Goal: Information Seeking & Learning: Learn about a topic

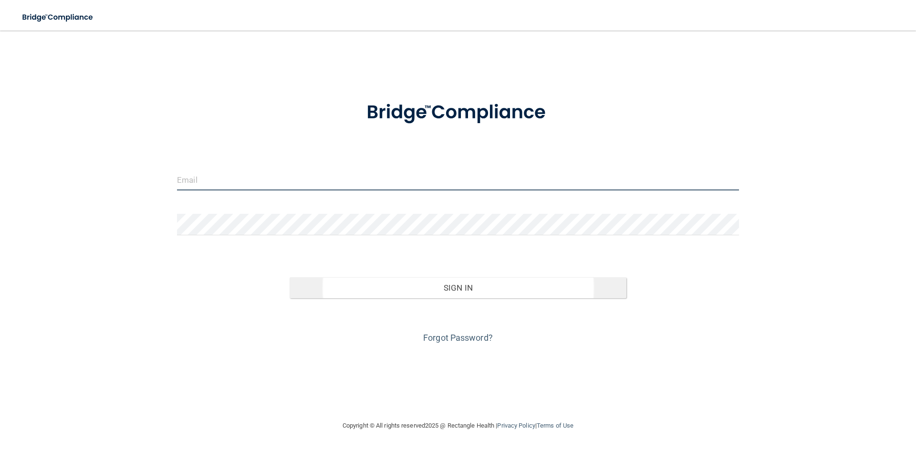
type input "[PERSON_NAME][EMAIL_ADDRESS][PERSON_NAME][DOMAIN_NAME]"
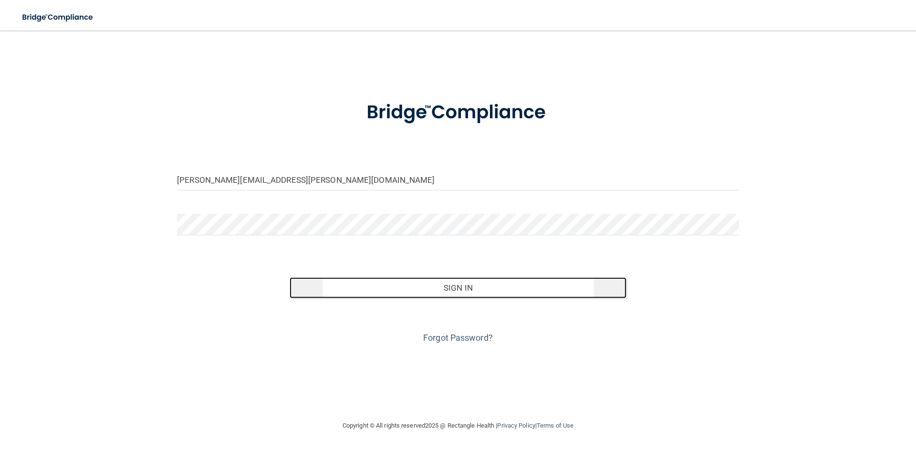
click at [455, 285] on button "Sign In" at bounding box center [458, 287] width 337 height 21
click at [461, 287] on button "Sign In" at bounding box center [458, 287] width 337 height 21
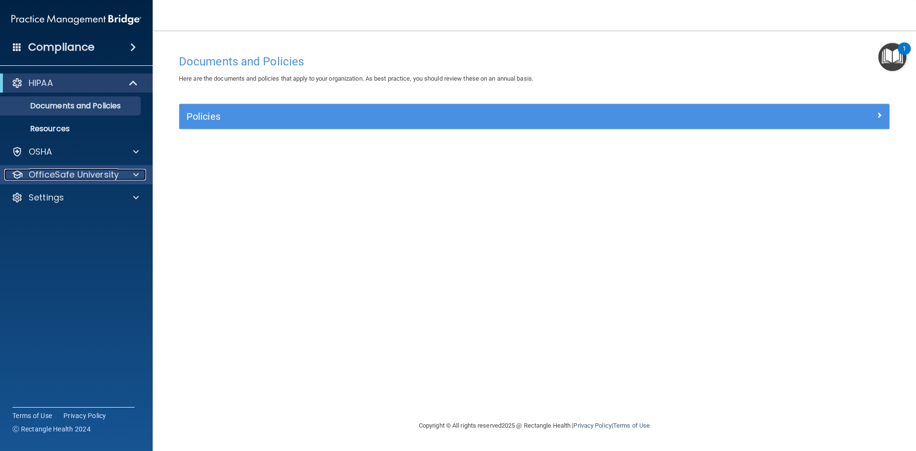
click at [50, 175] on p "OfficeSafe University" at bounding box center [74, 174] width 90 height 11
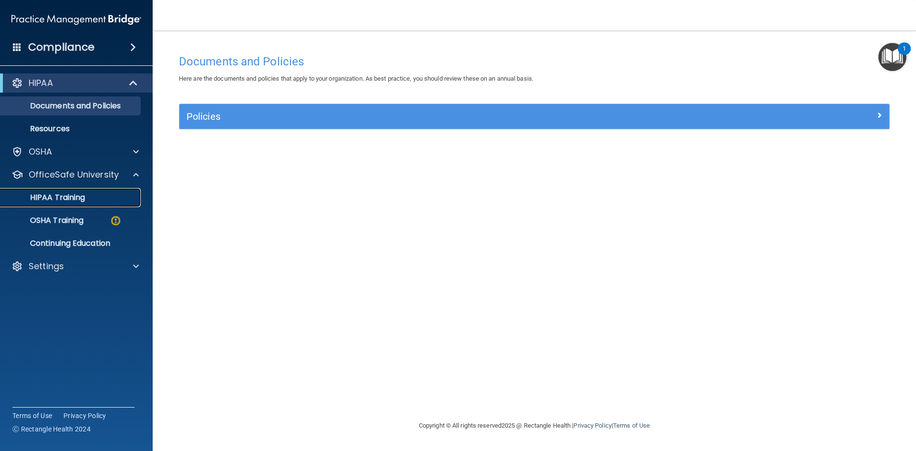
click at [69, 197] on p "HIPAA Training" at bounding box center [45, 198] width 79 height 10
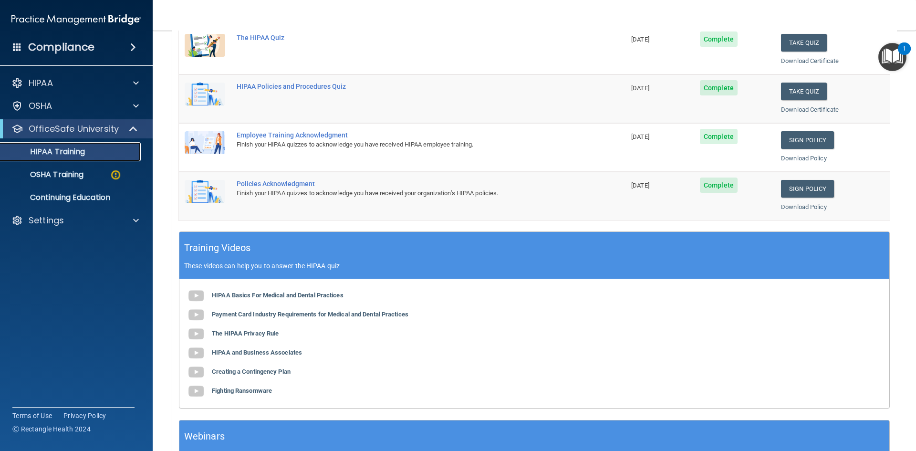
scroll to position [268, 0]
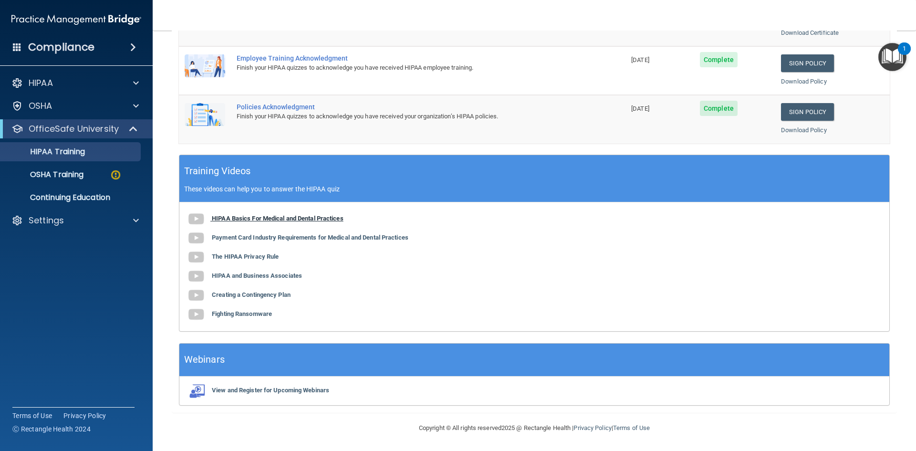
click at [198, 219] on img at bounding box center [196, 219] width 19 height 19
click at [193, 237] on img at bounding box center [196, 238] width 19 height 19
click at [196, 257] on img at bounding box center [196, 257] width 19 height 19
click at [195, 274] on img at bounding box center [196, 276] width 19 height 19
click at [198, 294] on img at bounding box center [196, 295] width 19 height 19
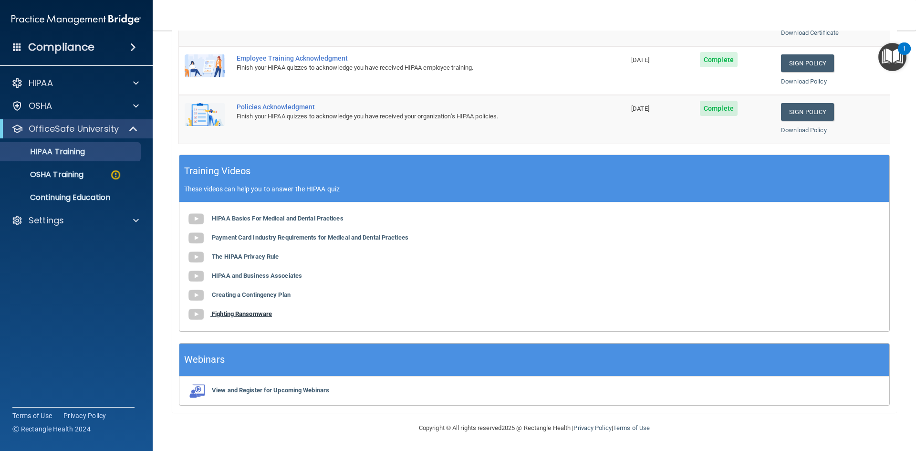
click at [194, 313] on img at bounding box center [196, 314] width 19 height 19
click at [234, 314] on b "Fighting Ransomware" at bounding box center [242, 313] width 60 height 7
click at [37, 172] on p "OSHA Training" at bounding box center [44, 175] width 77 height 10
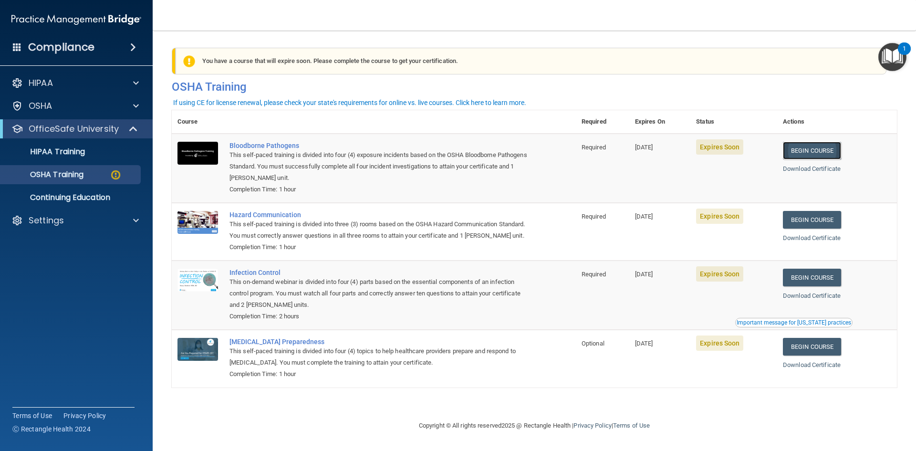
click at [819, 149] on link "Begin Course" at bounding box center [812, 151] width 58 height 18
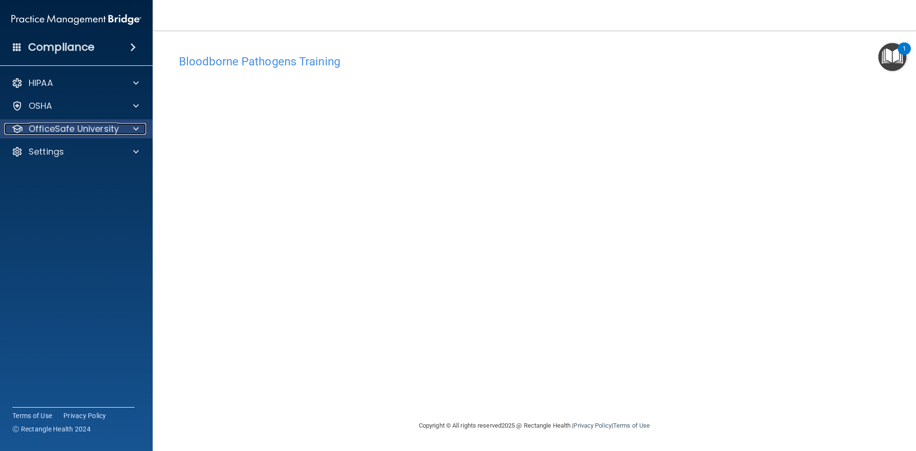
click at [50, 129] on p "OfficeSafe University" at bounding box center [74, 128] width 90 height 11
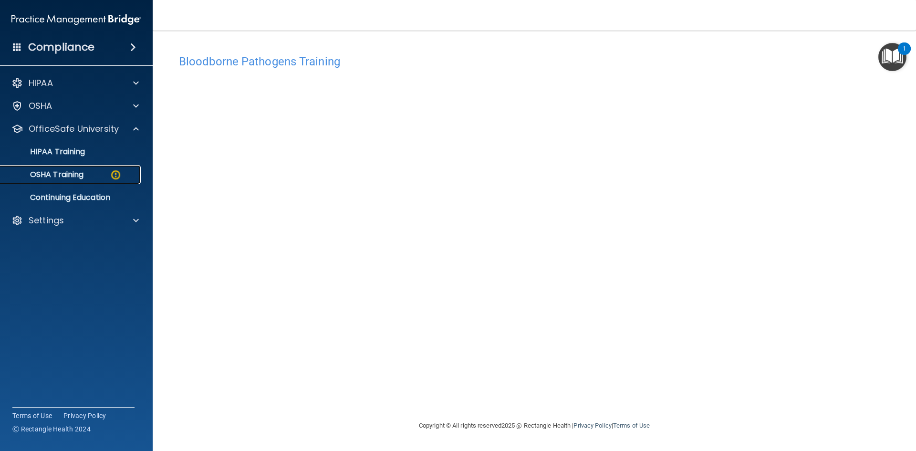
click at [43, 171] on p "OSHA Training" at bounding box center [44, 175] width 77 height 10
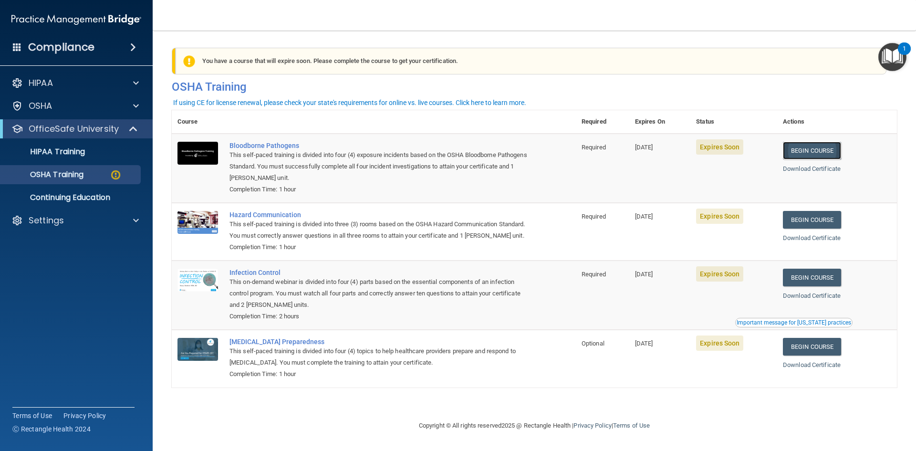
click at [808, 150] on link "Begin Course" at bounding box center [812, 151] width 58 height 18
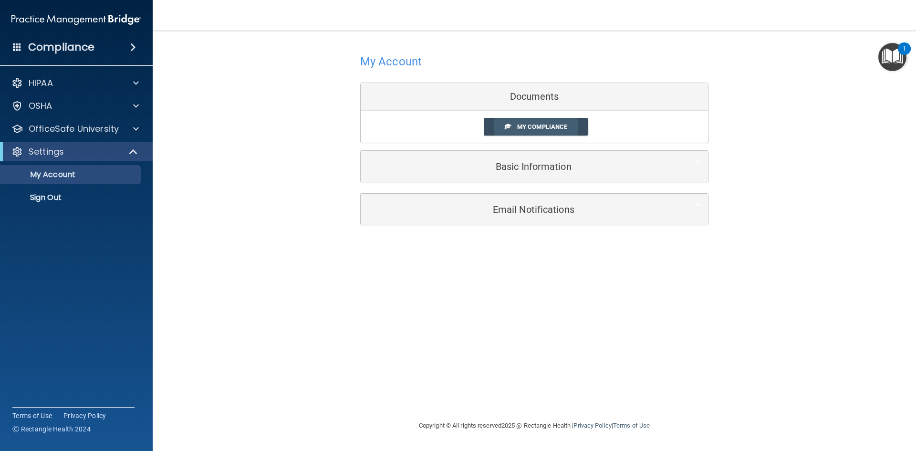
click at [541, 123] on span "My Compliance" at bounding box center [542, 126] width 50 height 7
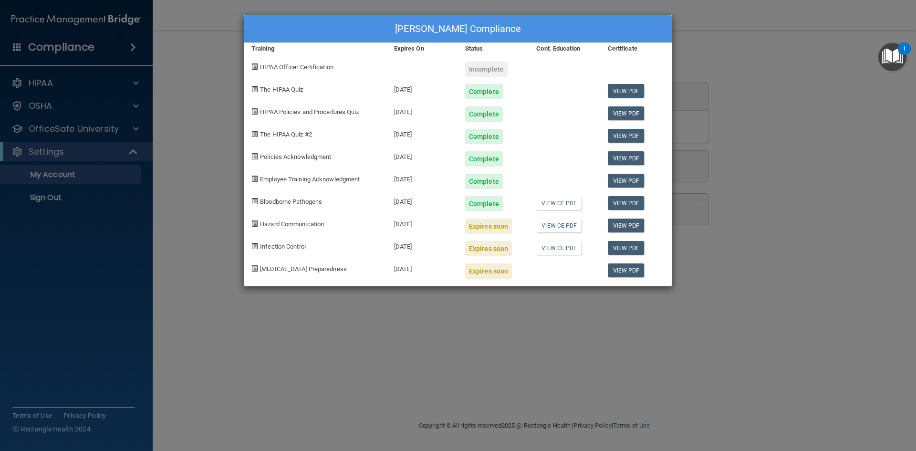
click at [42, 131] on div "CLAUDIA CHARLES's Compliance Training Expires On Status Cont. Education Certifi…" at bounding box center [458, 225] width 916 height 451
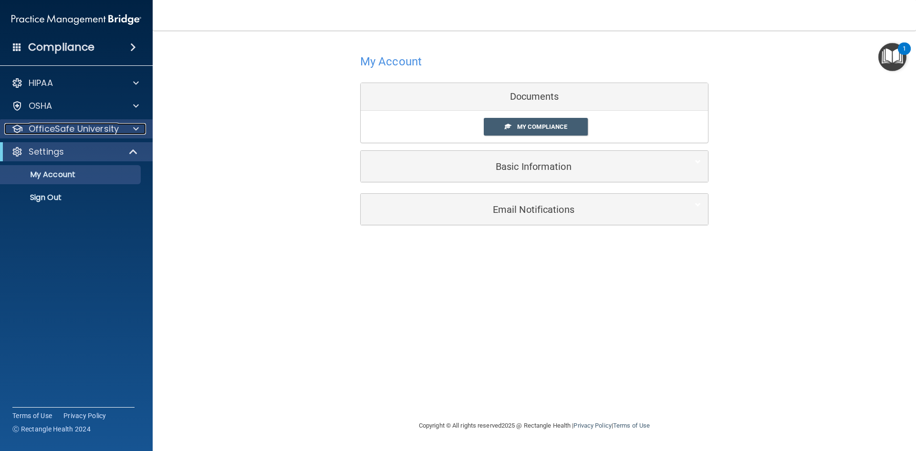
click at [15, 129] on div at bounding box center [16, 128] width 11 height 11
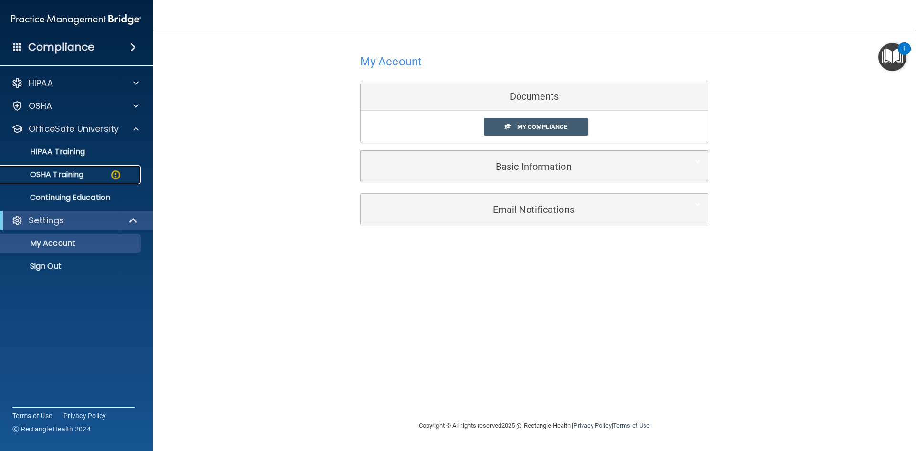
click at [44, 173] on p "OSHA Training" at bounding box center [44, 175] width 77 height 10
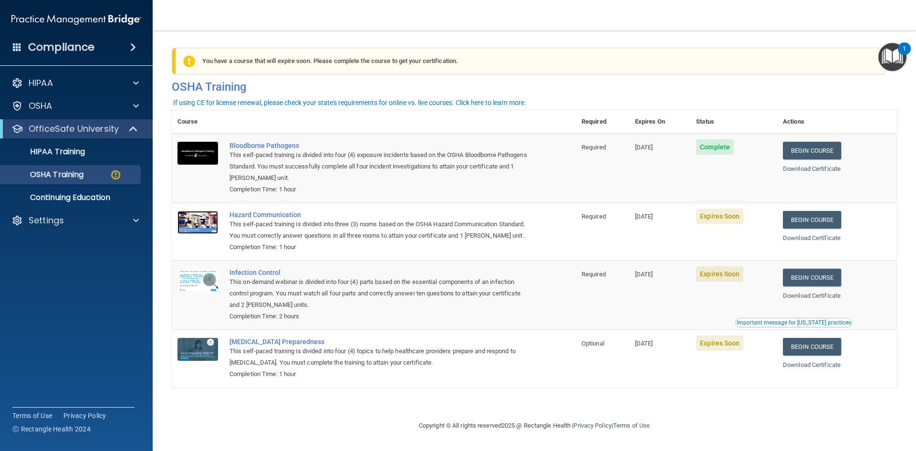
click at [199, 220] on img at bounding box center [198, 222] width 41 height 23
